Goal: Transaction & Acquisition: Purchase product/service

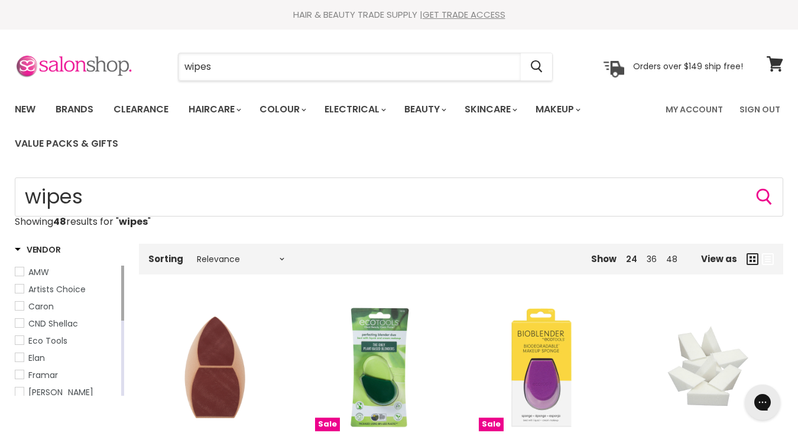
drag, startPoint x: 280, startPoint y: 63, endPoint x: 99, endPoint y: 70, distance: 181.1
click at [99, 70] on div "wipes Cancel Orders over $149 ship free!" at bounding box center [379, 66] width 729 height 27
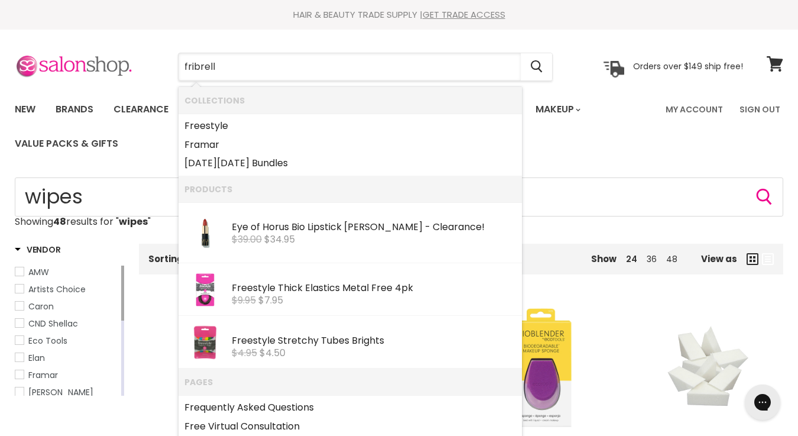
type input "fribrella"
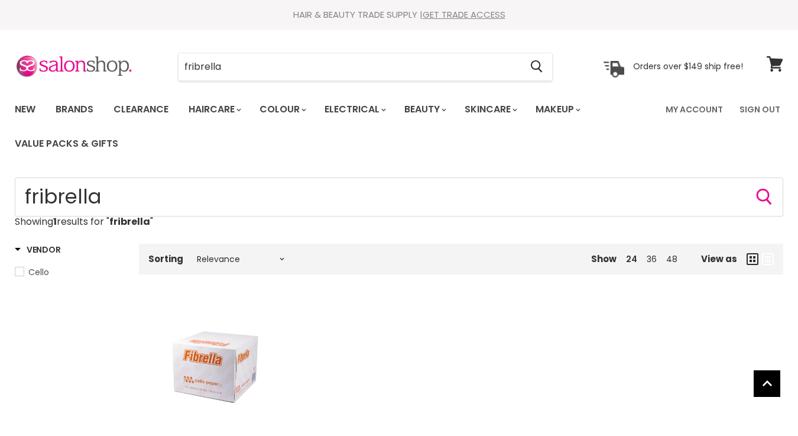
scroll to position [144, 0]
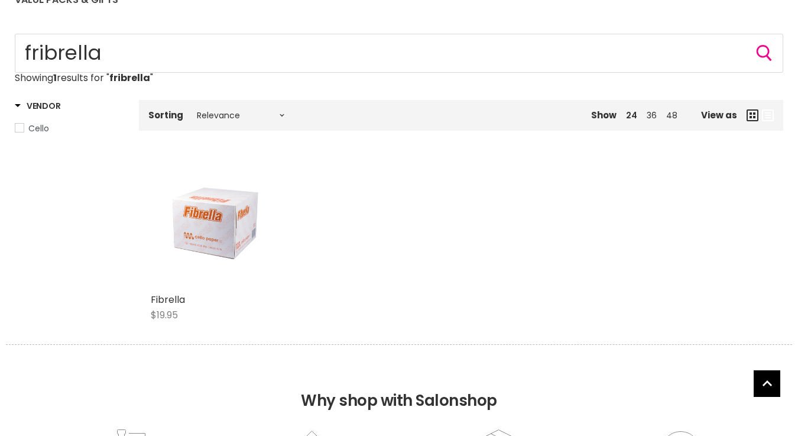
click at [227, 248] on img "Main content" at bounding box center [215, 223] width 86 height 129
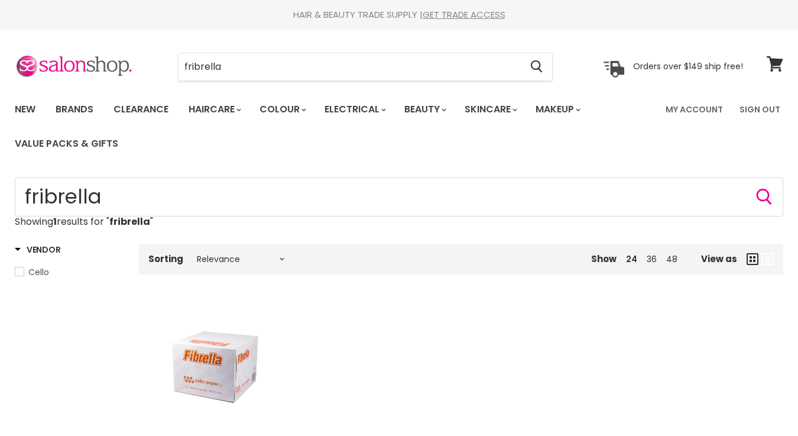
scroll to position [0, 0]
drag, startPoint x: 236, startPoint y: 69, endPoint x: 187, endPoint y: 73, distance: 49.3
click at [187, 73] on input "fribrella" at bounding box center [350, 66] width 342 height 27
type input "f"
type input "brow code"
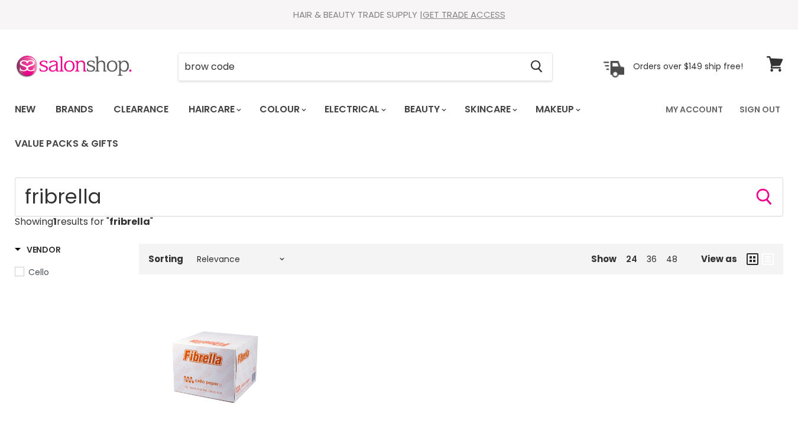
click button "Cancel" at bounding box center [0, 0] width 0 height 0
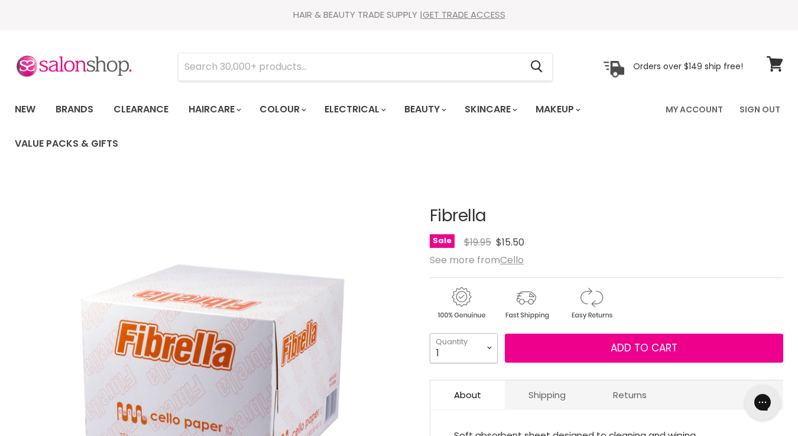
select select "5"
type input "5"
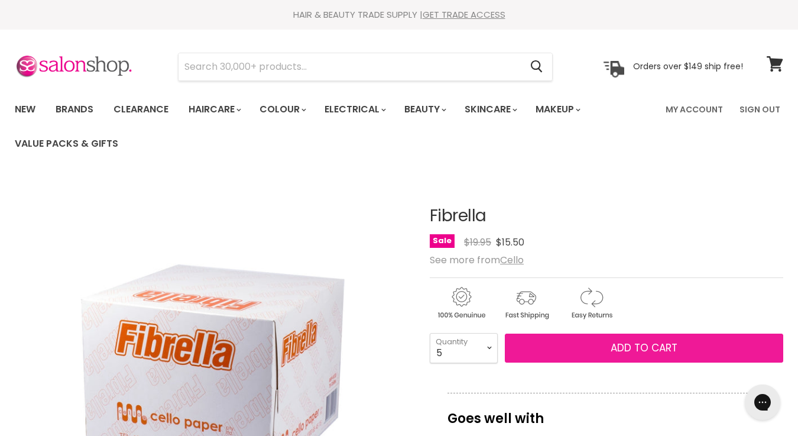
click at [622, 351] on span "Add to cart" at bounding box center [644, 348] width 67 height 14
click at [663, 350] on span "Add to cart" at bounding box center [644, 348] width 67 height 14
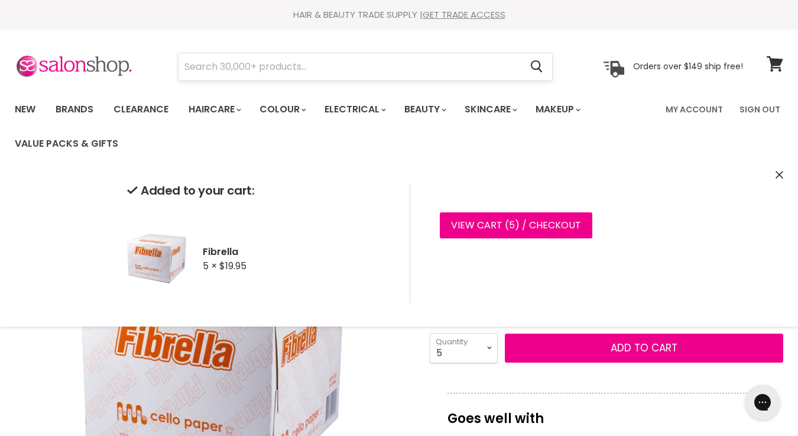
click at [229, 73] on input "Search" at bounding box center [350, 66] width 342 height 27
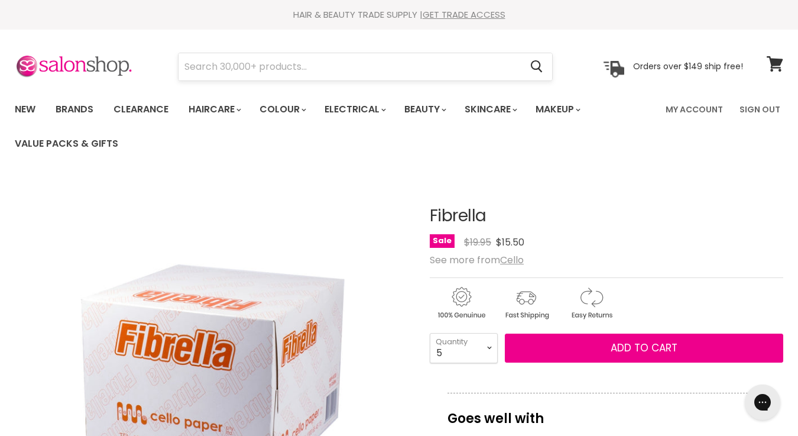
scroll to position [177, 0]
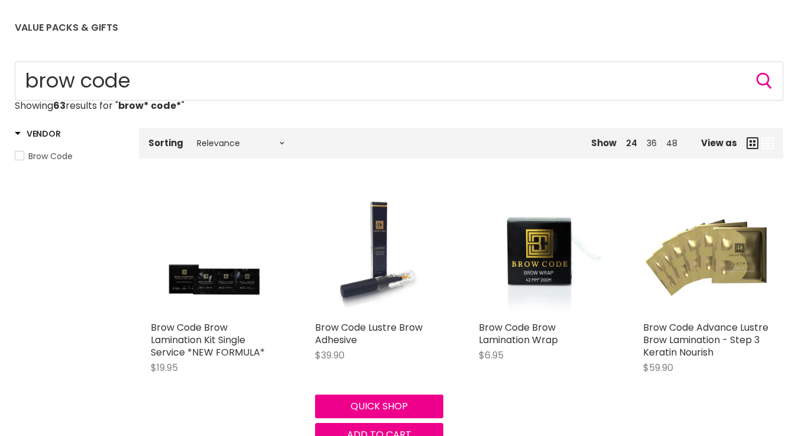
scroll to position [116, 0]
type input "brow* code*"
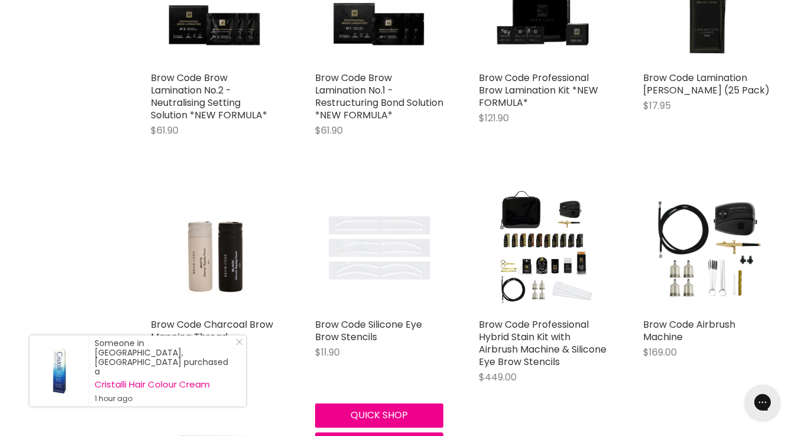
scroll to position [806, 0]
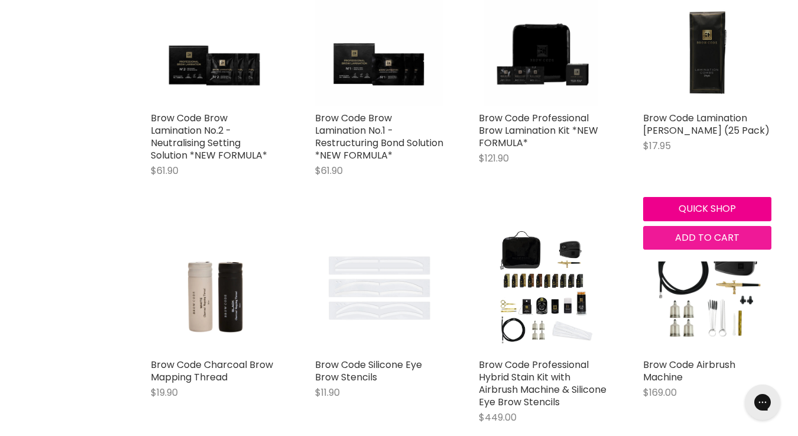
click at [695, 238] on span "Add to cart" at bounding box center [707, 238] width 64 height 14
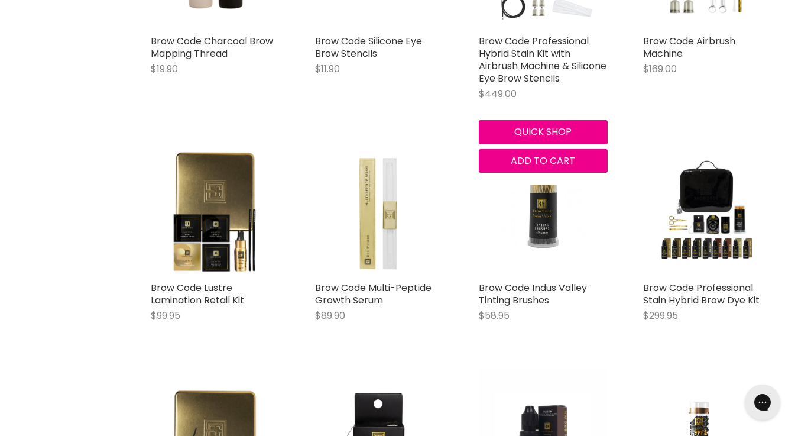
scroll to position [1131, 0]
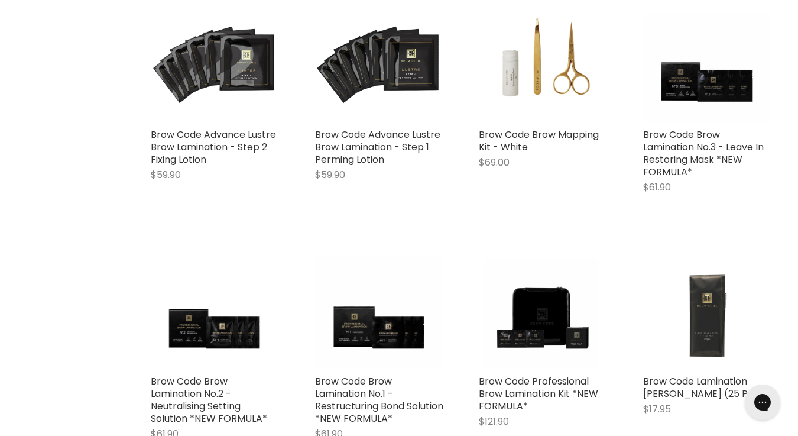
scroll to position [620, 0]
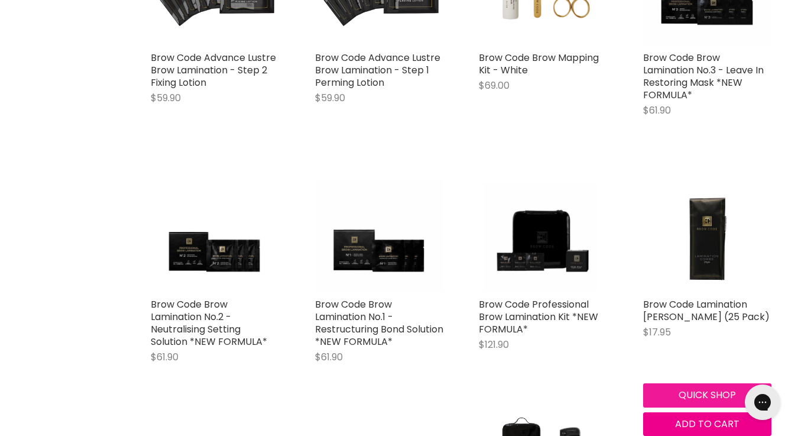
click at [708, 399] on button "Quick shop" at bounding box center [708, 395] width 129 height 24
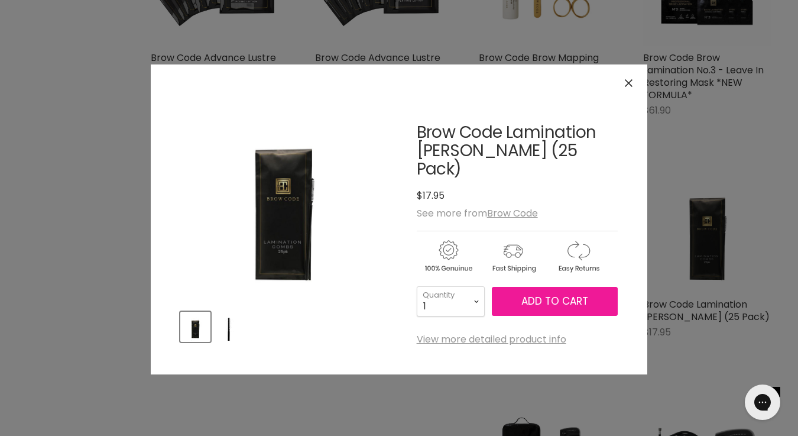
click at [545, 294] on span "Add to cart" at bounding box center [555, 301] width 67 height 14
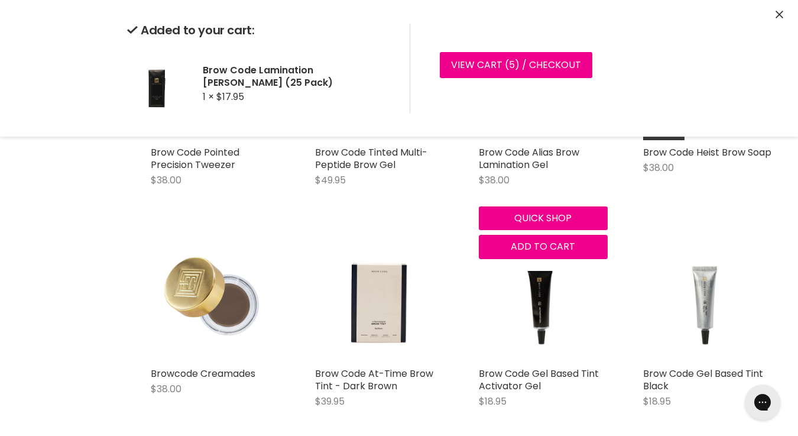
scroll to position [2170, 0]
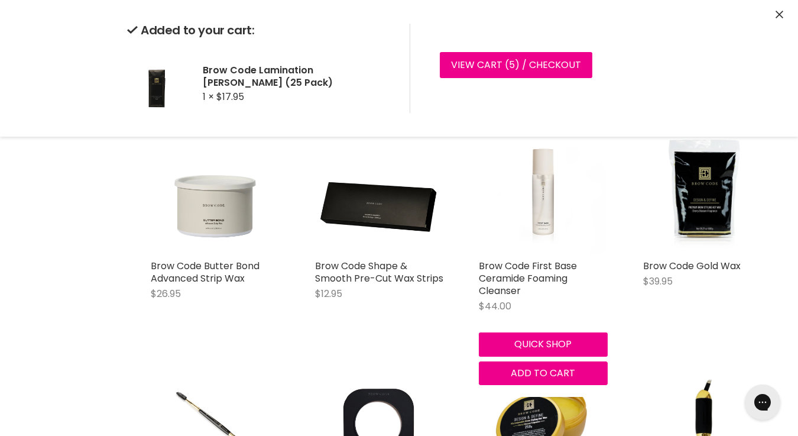
scroll to position [2741, 0]
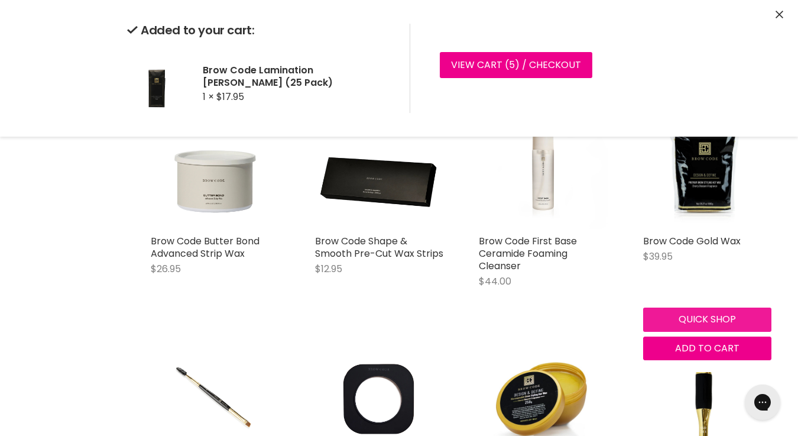
click at [696, 316] on div "Brow Code Gold Wax $39.95 Brow Code Quick shop Add to cart" at bounding box center [708, 231] width 153 height 284
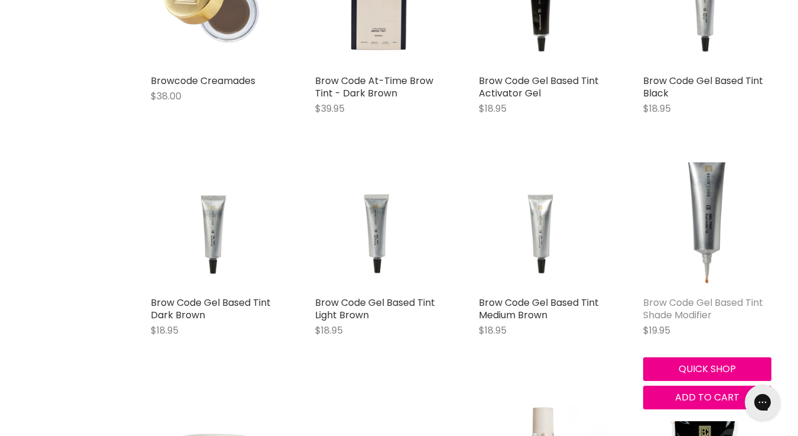
scroll to position [2725, 0]
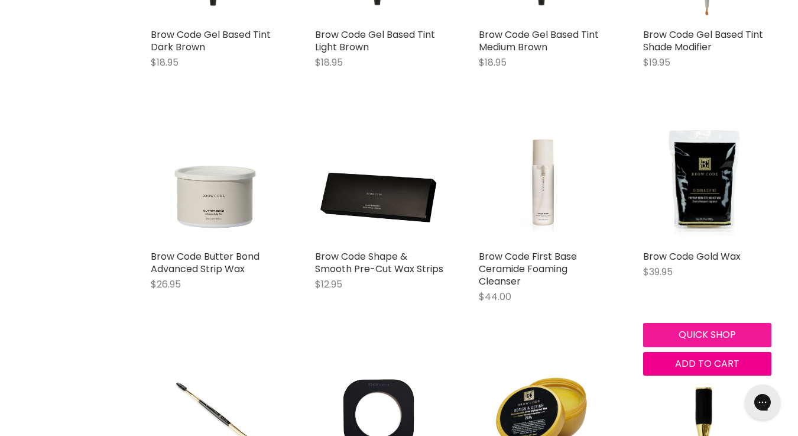
click at [706, 335] on button "Quick shop" at bounding box center [708, 335] width 129 height 24
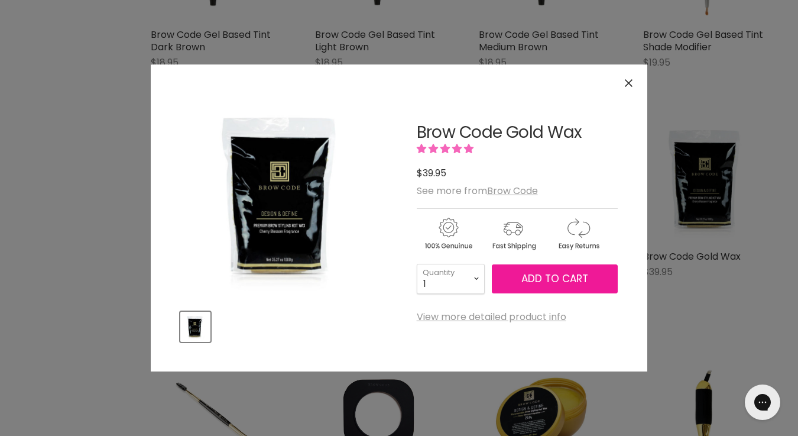
click at [547, 275] on span "Add to cart" at bounding box center [555, 278] width 67 height 14
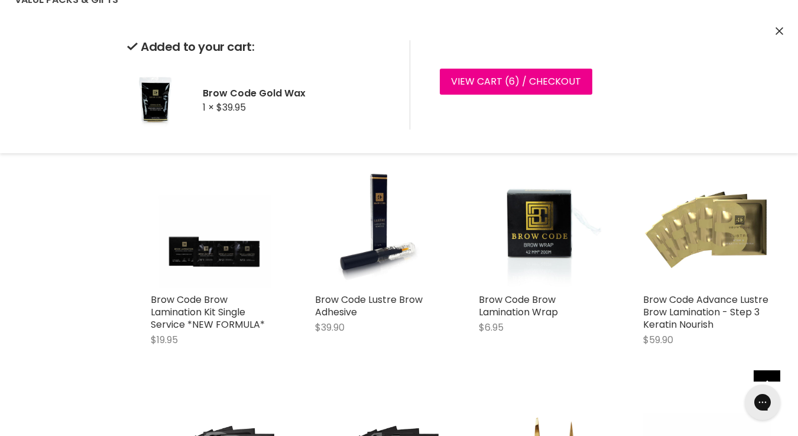
scroll to position [135, 0]
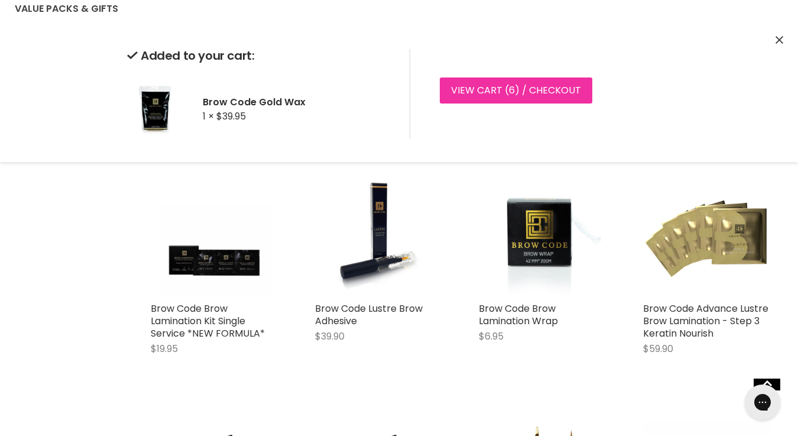
click at [544, 85] on link "View cart ( 6 ) / Checkout" at bounding box center [516, 90] width 153 height 26
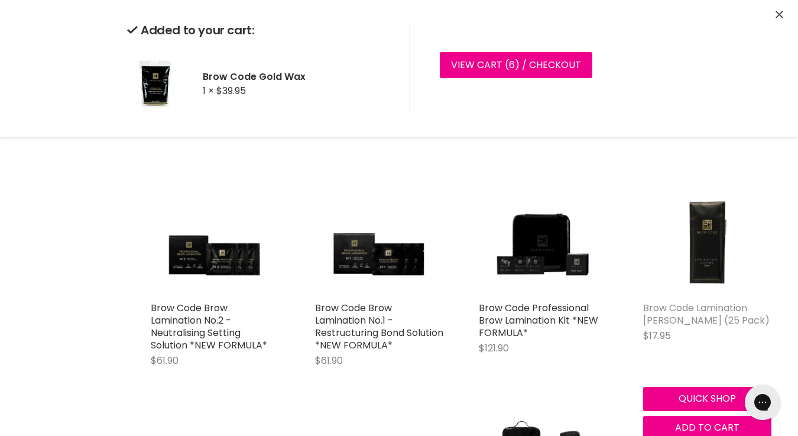
scroll to position [618, 0]
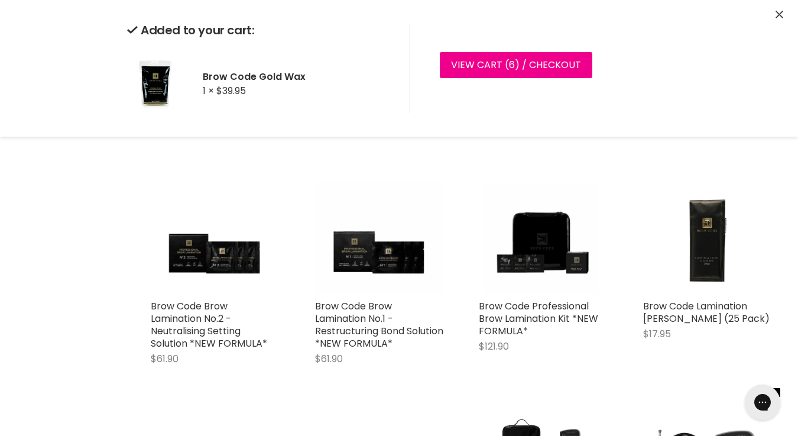
click at [639, 387] on div "Brow Code Lamination Combs (25 Pack) $17.95 Brow Code Quick shop Add to cart" at bounding box center [708, 271] width 153 height 235
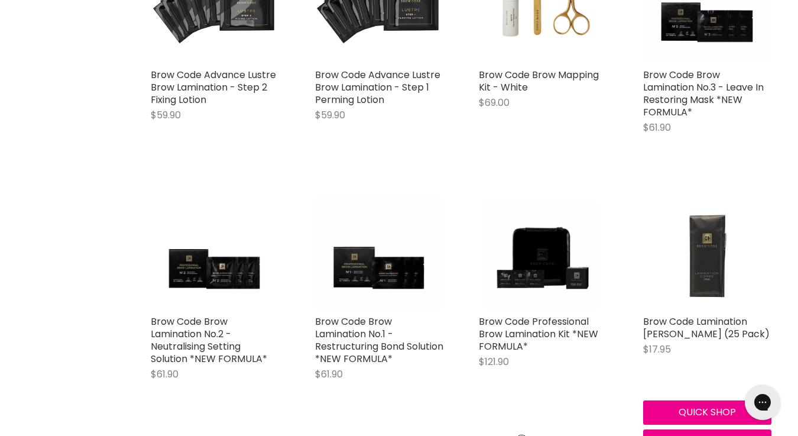
scroll to position [606, 0]
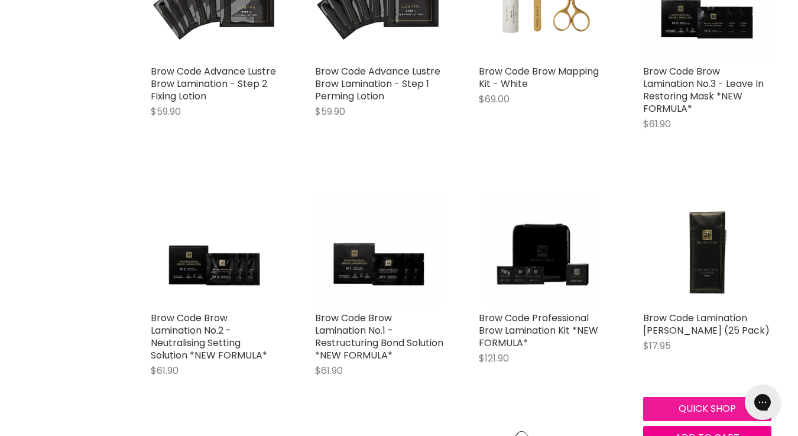
click at [693, 406] on button "Quick shop" at bounding box center [708, 409] width 129 height 24
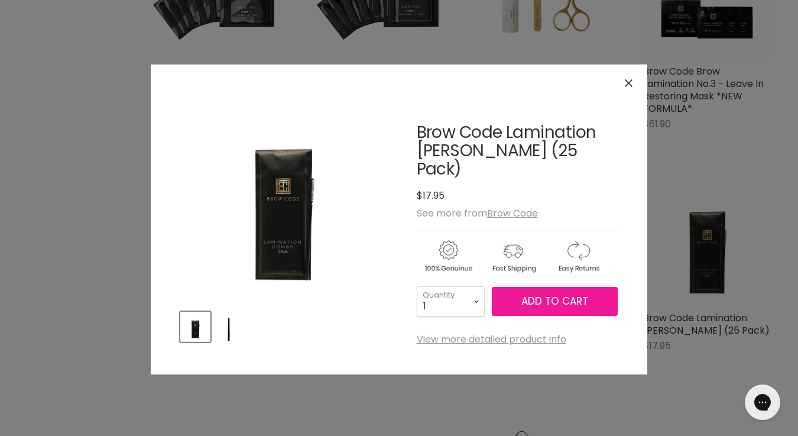
click at [567, 294] on span "Add to cart" at bounding box center [555, 301] width 67 height 14
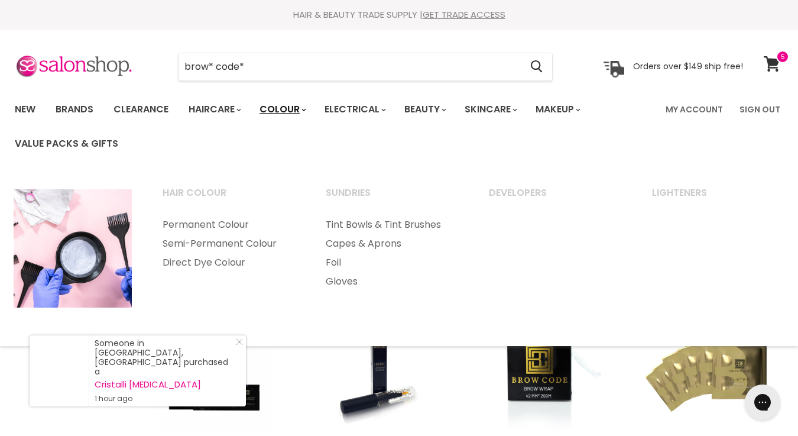
scroll to position [0, 0]
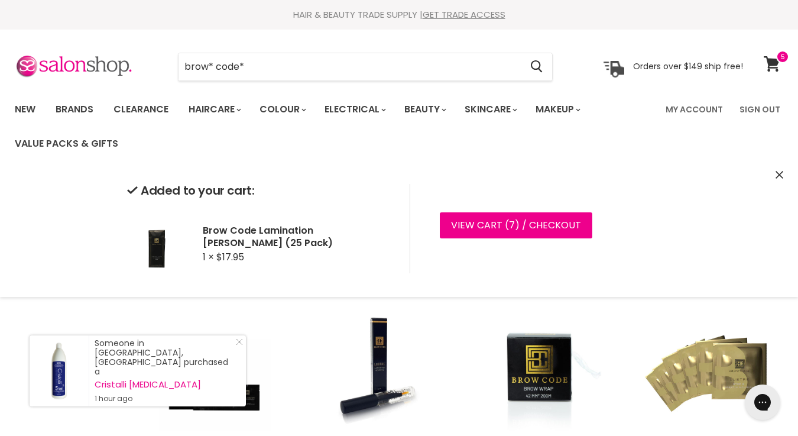
drag, startPoint x: 256, startPoint y: 67, endPoint x: 168, endPoint y: 64, distance: 87.6
click at [168, 64] on div "brow* code* Cancel" at bounding box center [365, 66] width 435 height 27
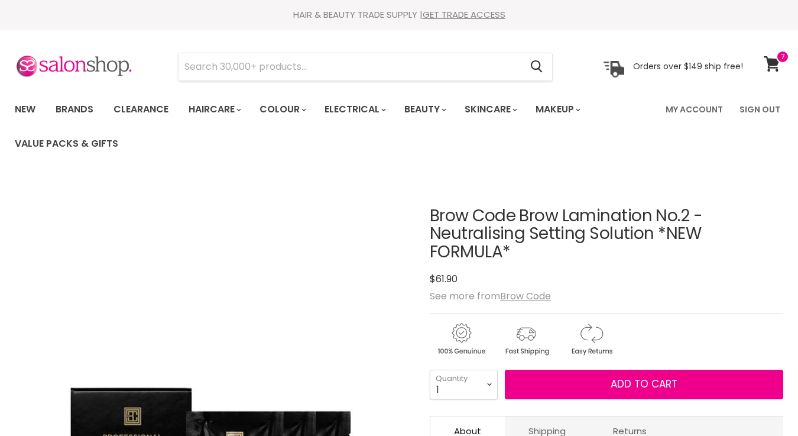
type input "e"
type input "y"
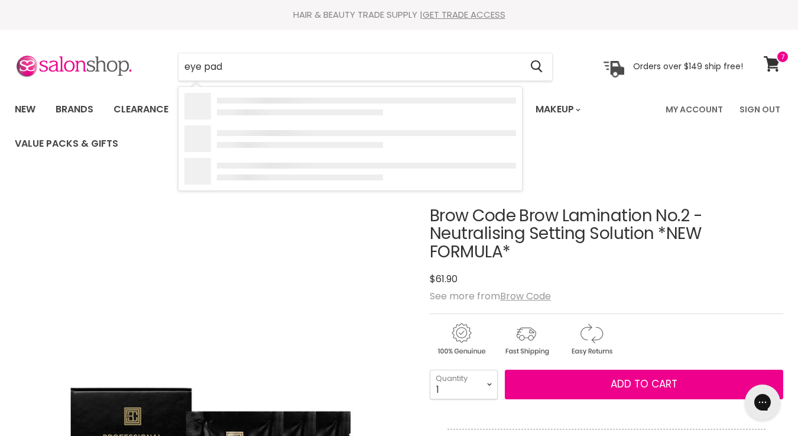
type input "eye pads"
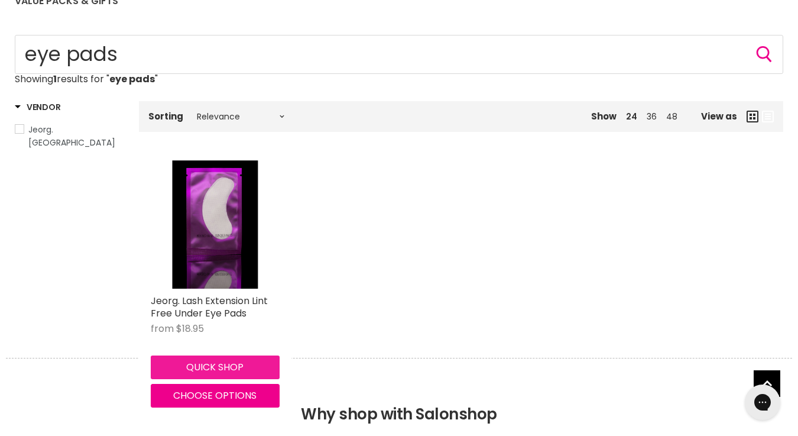
click at [224, 370] on button "Quick shop" at bounding box center [215, 367] width 129 height 24
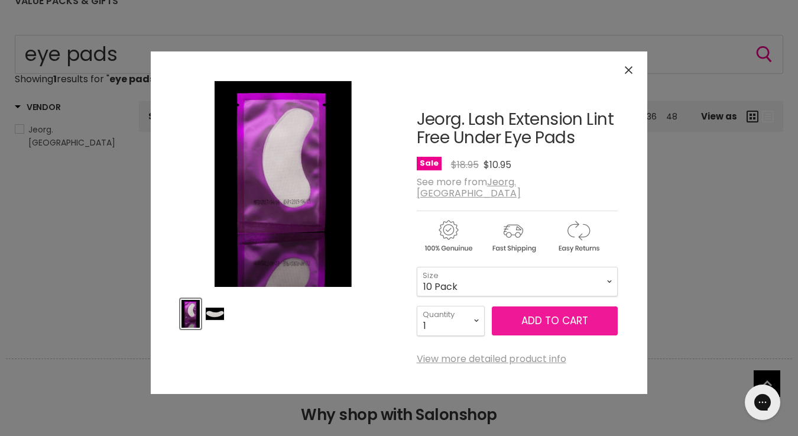
click at [568, 313] on span "Add to cart" at bounding box center [555, 320] width 67 height 14
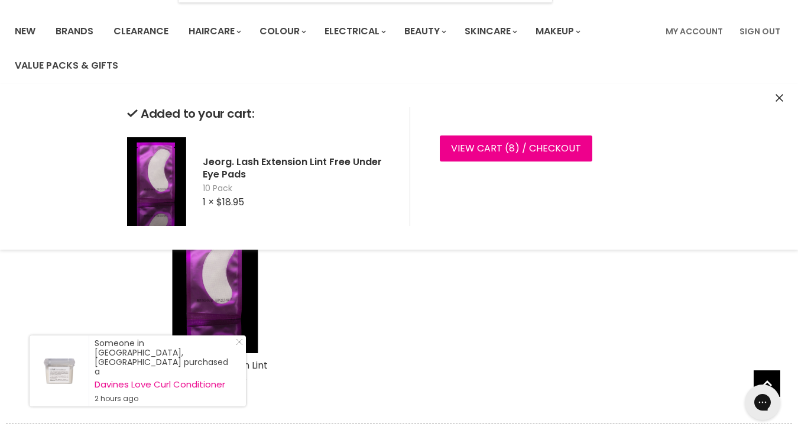
scroll to position [77, 0]
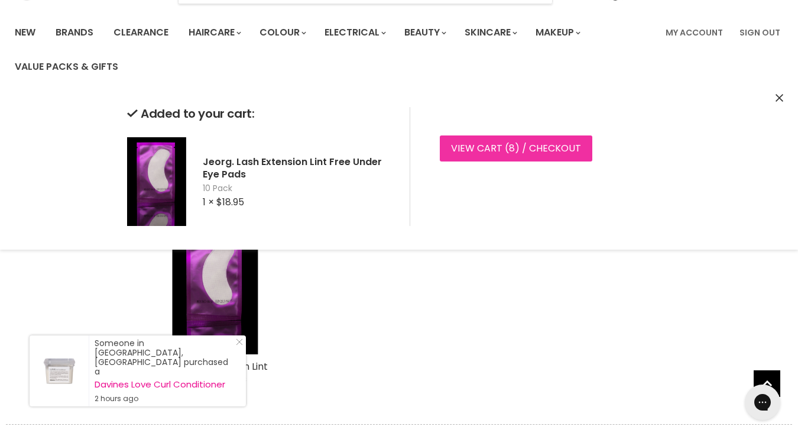
click at [549, 144] on link "View cart ( 8 ) / Checkout" at bounding box center [516, 148] width 153 height 26
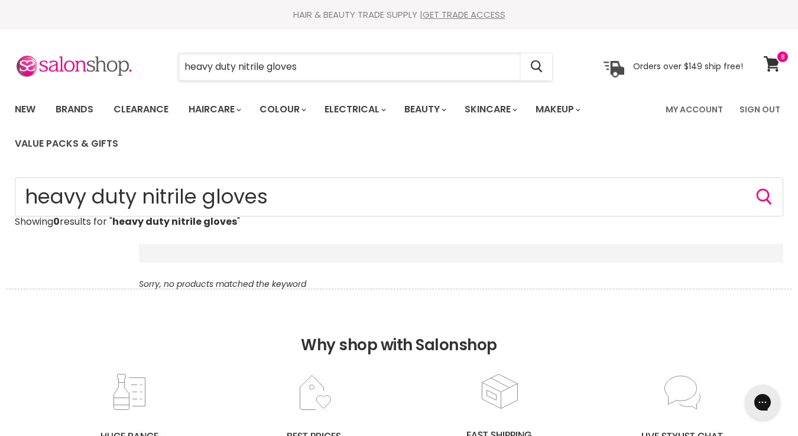
drag, startPoint x: 240, startPoint y: 64, endPoint x: 137, endPoint y: 64, distance: 102.9
click at [137, 64] on div "heavy duty nitrile gloves Cancel Orders over $149 ship free!" at bounding box center [379, 66] width 729 height 27
type input "nitrile gloves"
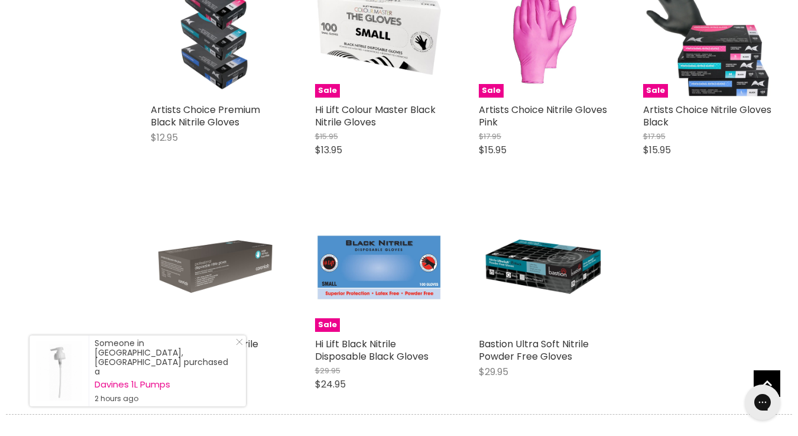
scroll to position [335, 0]
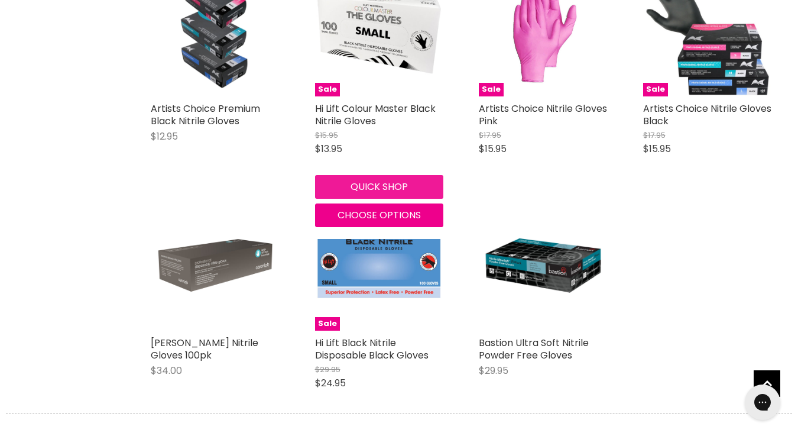
click at [370, 187] on button "Quick shop" at bounding box center [379, 187] width 129 height 24
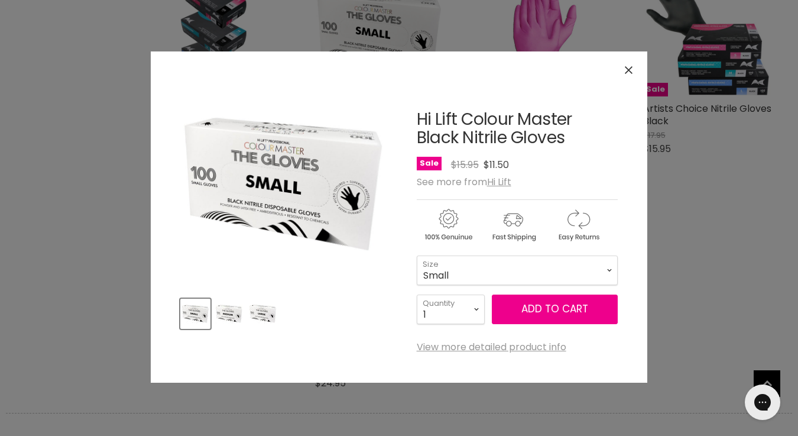
click at [631, 70] on icon "Close" at bounding box center [629, 70] width 8 height 8
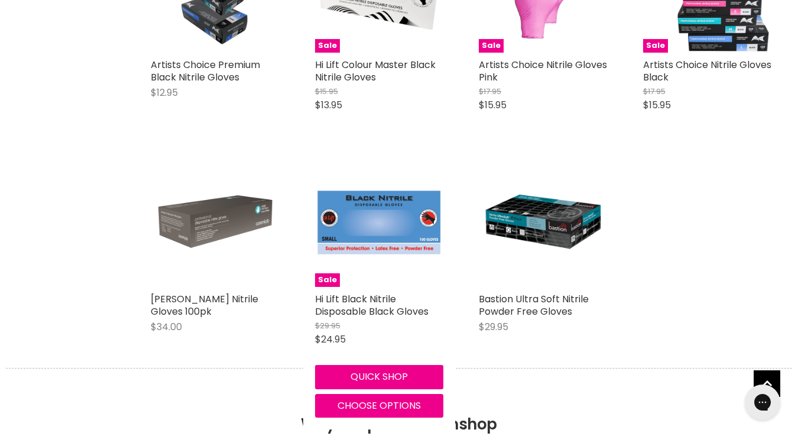
scroll to position [389, 0]
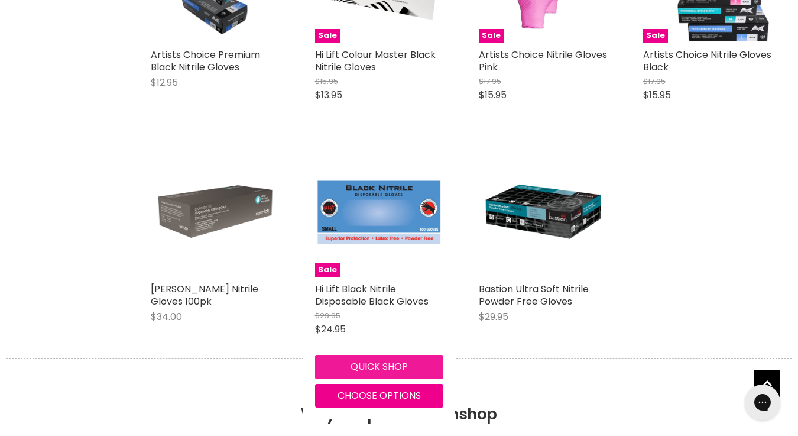
click at [383, 370] on button "Quick shop" at bounding box center [379, 367] width 129 height 24
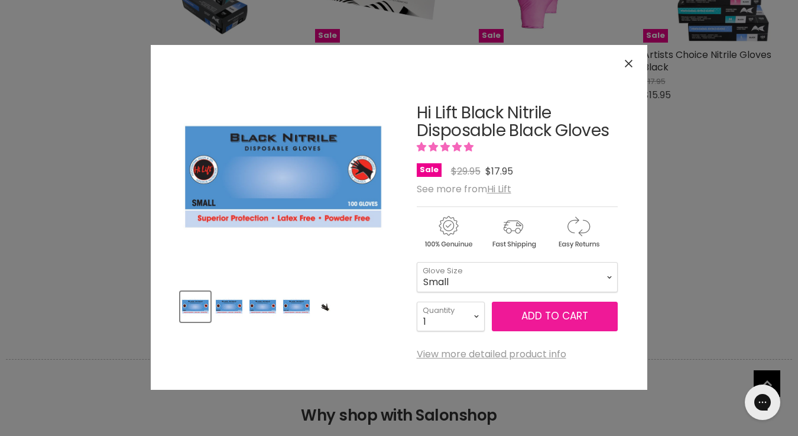
click at [538, 317] on span "Add to cart" at bounding box center [555, 316] width 67 height 14
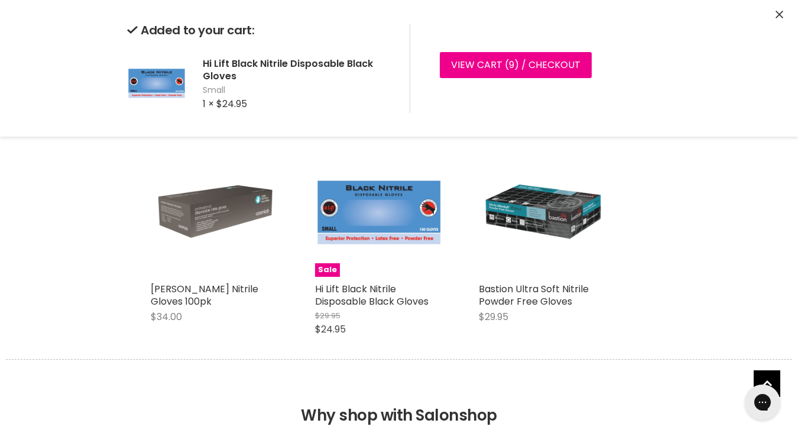
click at [547, 226] on img "Main content" at bounding box center [543, 212] width 129 height 129
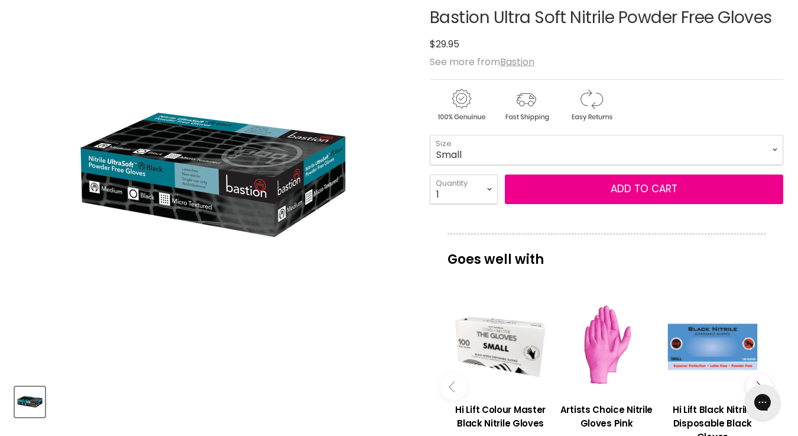
scroll to position [314, 0]
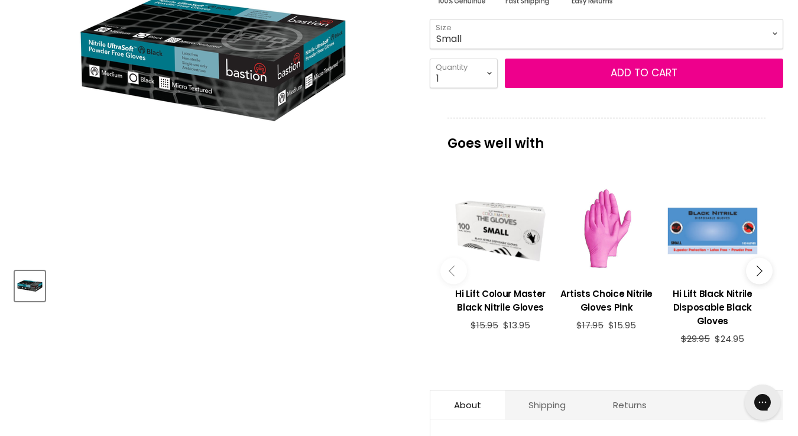
click at [764, 279] on button "Main content" at bounding box center [759, 271] width 27 height 27
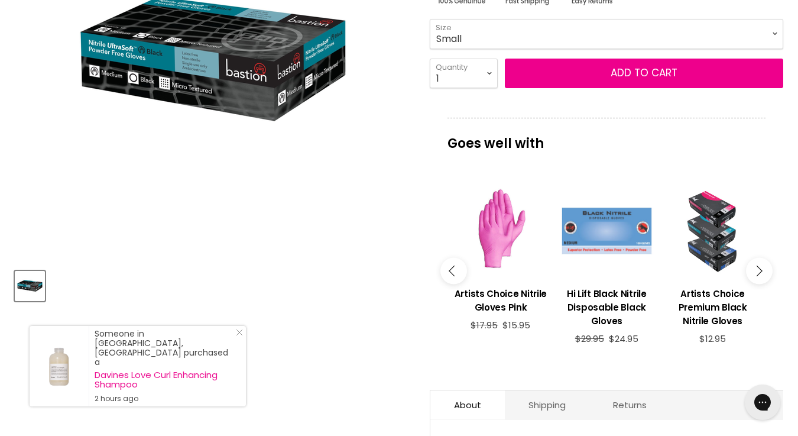
click at [601, 252] on div "Main content" at bounding box center [607, 230] width 94 height 94
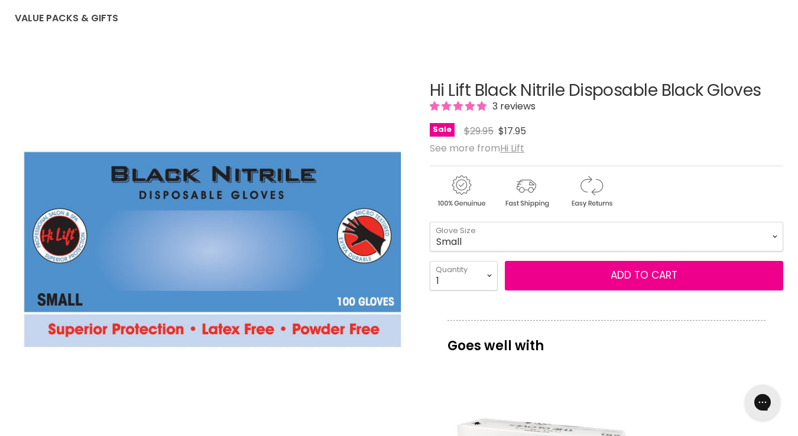
scroll to position [132, 0]
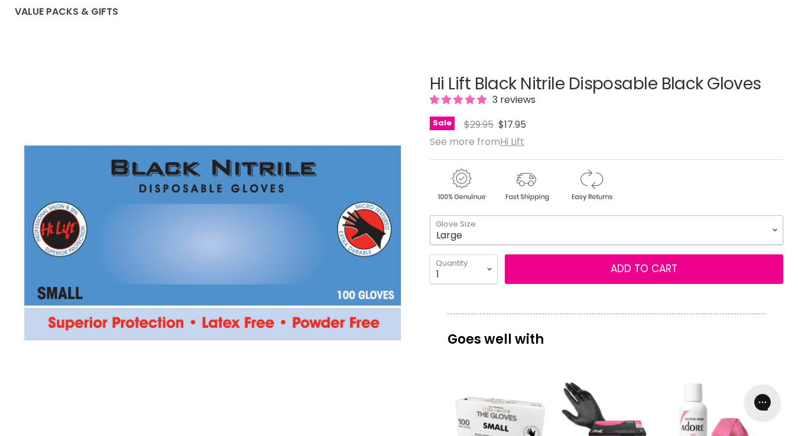
select select "Large"
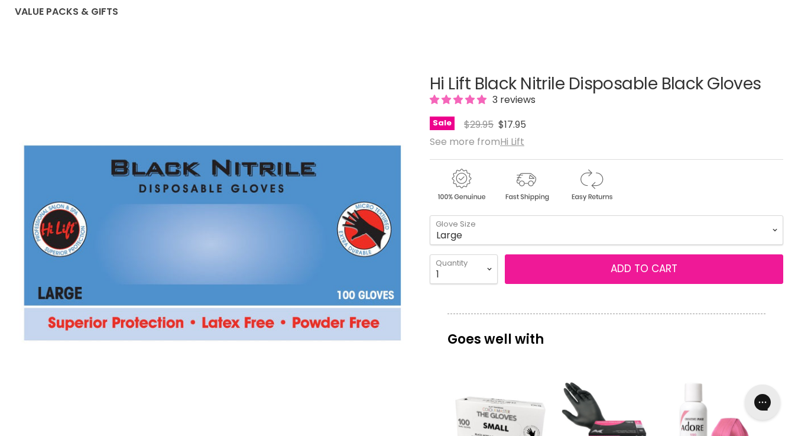
click at [591, 270] on button "Add to cart" at bounding box center [644, 269] width 279 height 30
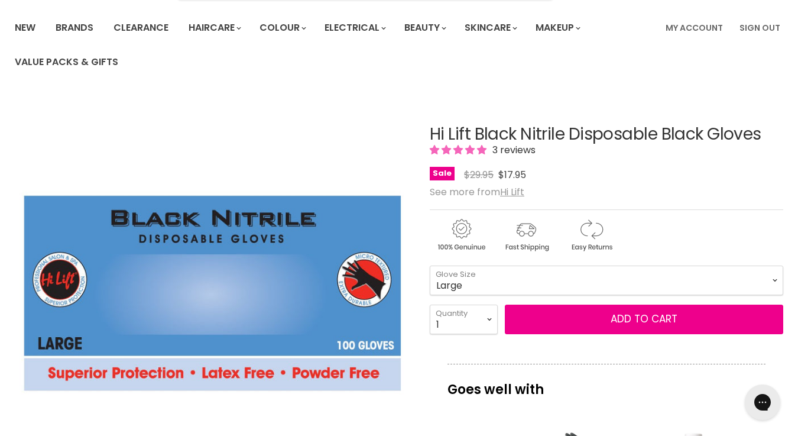
scroll to position [81, 0]
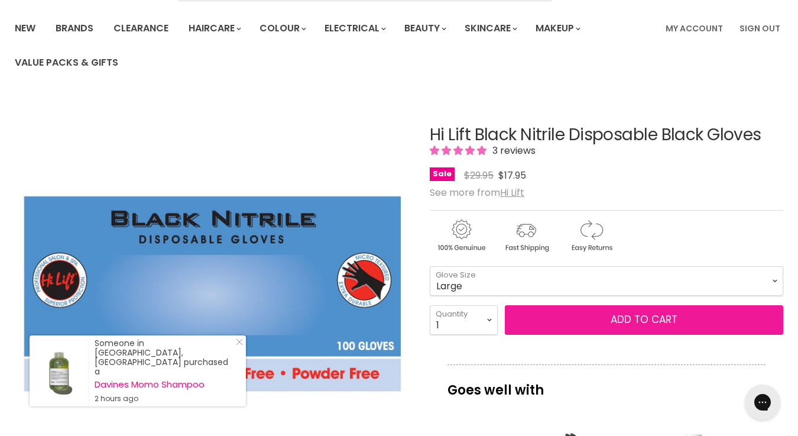
click at [577, 321] on button "Add to cart" at bounding box center [644, 320] width 279 height 30
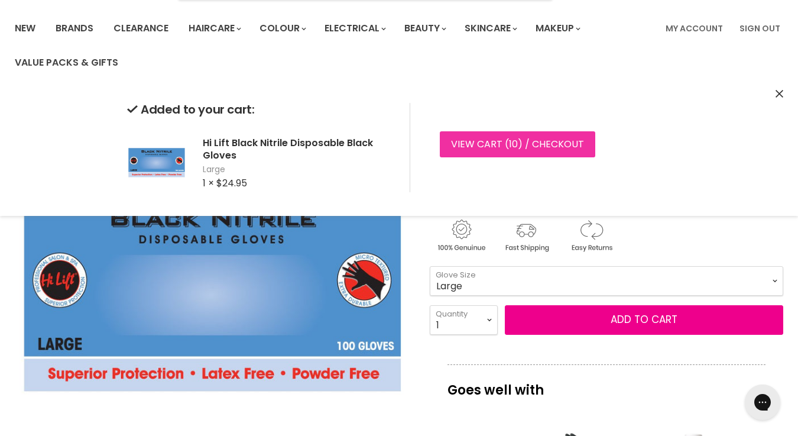
click at [512, 146] on span "10" at bounding box center [513, 144] width 9 height 14
